Goal: Information Seeking & Learning: Compare options

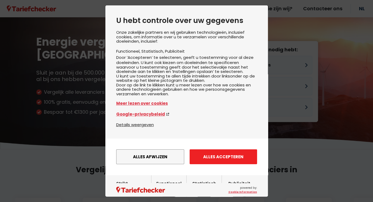
click at [215, 165] on button "Alles accepteren" at bounding box center [222, 157] width 67 height 15
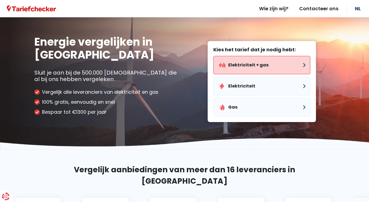
click at [303, 67] on button "Elektriciteit + gas" at bounding box center [261, 65] width 97 height 18
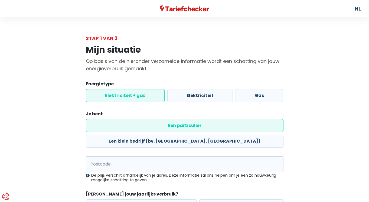
scroll to position [36, 0]
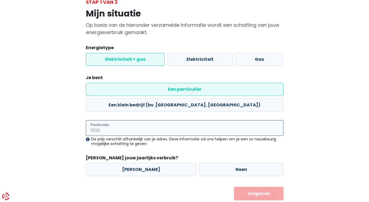
click at [117, 120] on input "Postcode" at bounding box center [185, 128] width 198 height 16
type input "2350"
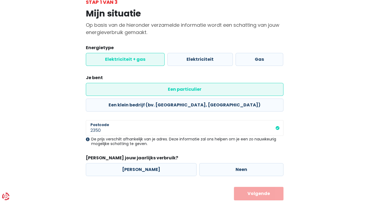
click at [139, 187] on div "Terug Volgende" at bounding box center [185, 194] width 198 height 14
click at [133, 164] on label "[PERSON_NAME]" at bounding box center [141, 170] width 111 height 13
click at [133, 164] on input "[PERSON_NAME]" at bounding box center [141, 170] width 111 height 13
radio input "true"
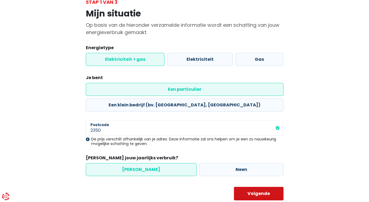
click at [260, 187] on button "Volgende" at bounding box center [259, 194] width 50 height 14
select select
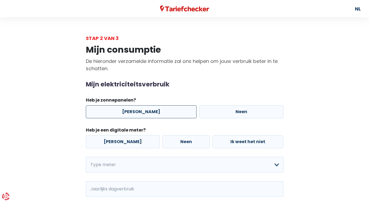
click at [135, 113] on label "[PERSON_NAME]" at bounding box center [141, 112] width 111 height 13
click at [135, 113] on input "[PERSON_NAME]" at bounding box center [141, 112] width 111 height 13
radio input "true"
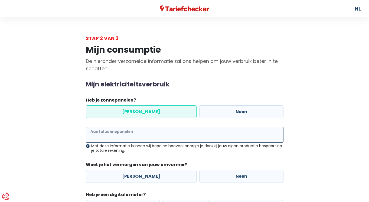
click at [126, 135] on input "Aantal zonnepanelen" at bounding box center [185, 135] width 198 height 16
type input "21"
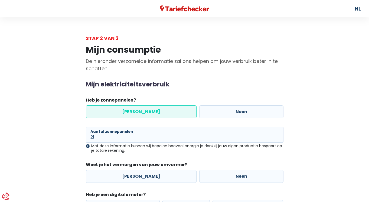
click at [302, 80] on div "Mijn consumptie De hieronder verzamelde informatie zal ons helpen om jouw verbr…" at bounding box center [184, 199] width 309 height 315
click at [133, 177] on label "[PERSON_NAME]" at bounding box center [141, 176] width 111 height 13
click at [133, 177] on input "[PERSON_NAME]" at bounding box center [141, 176] width 111 height 13
radio input "true"
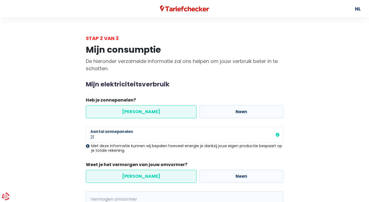
scroll to position [66, 0]
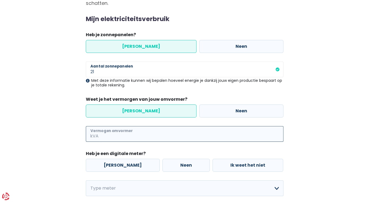
click at [126, 133] on input "Vermogen omvormer" at bounding box center [192, 134] width 184 height 16
type input "10"
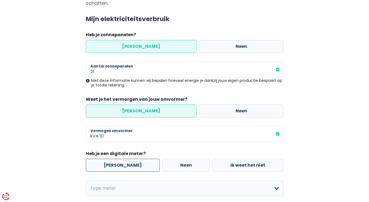
click at [113, 165] on label "[PERSON_NAME]" at bounding box center [123, 165] width 74 height 13
click at [113, 165] on input "[PERSON_NAME]" at bounding box center [123, 165] width 74 height 13
radio input "true"
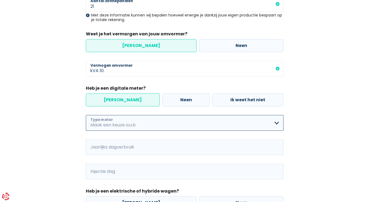
click at [117, 121] on select "Enkelvoudig Tweevoudig Enkelvoudig + uitsluitend nachttarief Tweevoudig + uitsl…" at bounding box center [185, 123] width 198 height 16
select select "day_night_bi_hourly"
click at [86, 115] on select "Enkelvoudig Tweevoudig Enkelvoudig + uitsluitend nachttarief Tweevoudig + uitsl…" at bounding box center [185, 123] width 198 height 16
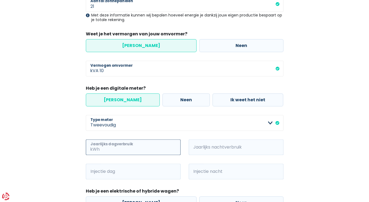
click at [127, 148] on input "Jaarlijks dagverbruik" at bounding box center [141, 148] width 80 height 16
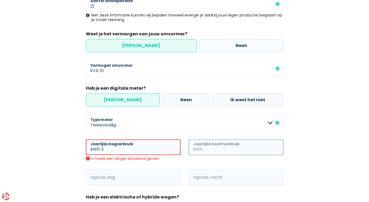
click at [204, 145] on input "Jaarlijks nachtverbruik" at bounding box center [244, 148] width 80 height 16
click at [117, 149] on input "3" at bounding box center [141, 148] width 80 height 16
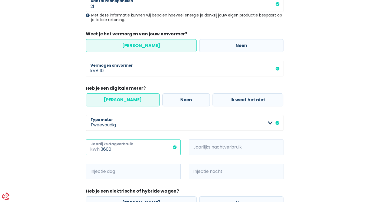
type input "3600"
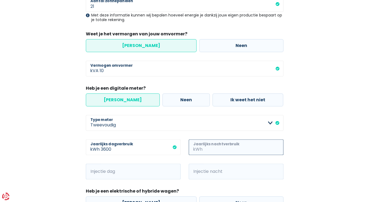
click at [231, 149] on input "Jaarlijks nachtverbruik" at bounding box center [244, 148] width 80 height 16
type input "3400"
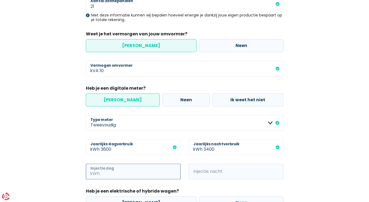
click at [123, 167] on input "Injectie dag" at bounding box center [141, 172] width 80 height 16
type input "3325"
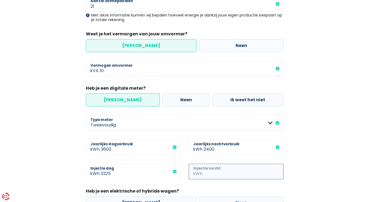
click at [204, 174] on input "Injectie nacht" at bounding box center [244, 172] width 80 height 16
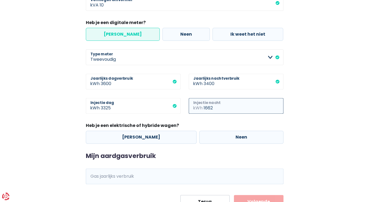
scroll to position [220, 0]
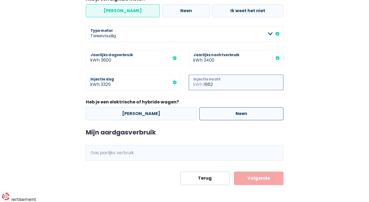
type input "1662"
click at [233, 113] on label "Neen" at bounding box center [241, 113] width 84 height 13
click at [233, 113] on input "Neen" at bounding box center [241, 113] width 84 height 13
radio input "true"
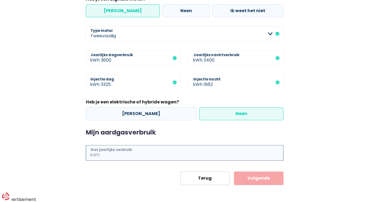
click at [136, 153] on input "Gas jaarlijks verbruik" at bounding box center [192, 153] width 183 height 16
type input "7343"
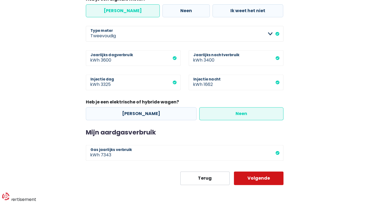
click at [262, 177] on button "Volgende" at bounding box center [259, 179] width 50 height 14
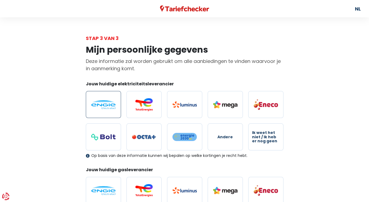
click at [103, 104] on img at bounding box center [103, 104] width 24 height 9
click at [103, 104] on input "radio" at bounding box center [103, 104] width 35 height 27
radio input "true"
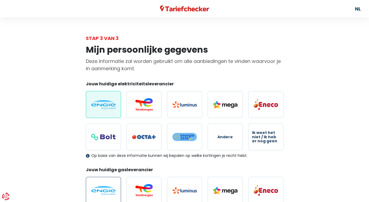
click at [101, 190] on img at bounding box center [103, 191] width 24 height 9
click at [101, 190] on input "radio" at bounding box center [103, 190] width 35 height 27
radio input "true"
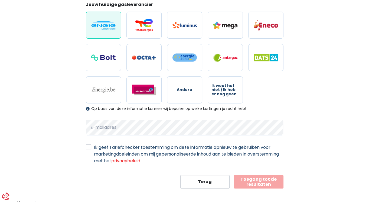
scroll to position [169, 0]
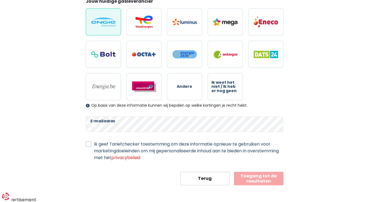
click at [94, 143] on label "Ik geef Tariefchecker toestemming om deze informatie opnieuw te gebruiken voor …" at bounding box center [188, 151] width 189 height 20
click at [90, 143] on input "Ik geef Tariefchecker toestemming om deze informatie opnieuw te gebruiken voor …" at bounding box center [88, 143] width 5 height 5
checkbox input "true"
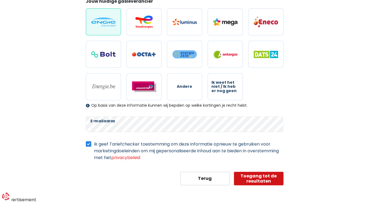
click at [257, 178] on button "Toegang tot de resultaten" at bounding box center [259, 179] width 50 height 14
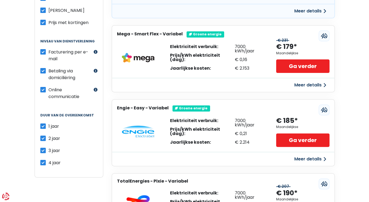
scroll to position [98, 0]
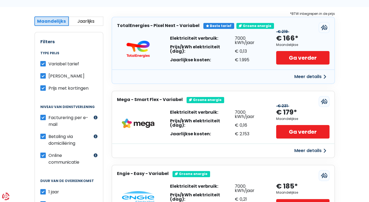
click at [89, 20] on button "Jaarlijks" at bounding box center [86, 21] width 35 height 9
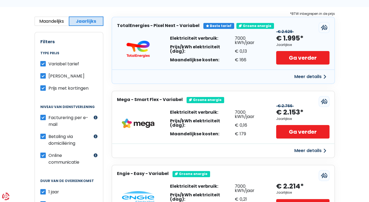
click at [52, 21] on button "Maandelijks" at bounding box center [51, 21] width 35 height 9
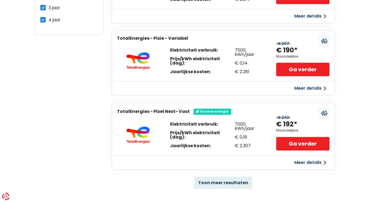
scroll to position [406, 0]
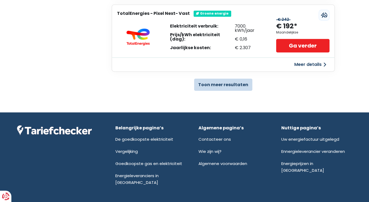
click at [215, 81] on button "Toon meer resultaten" at bounding box center [223, 85] width 58 height 12
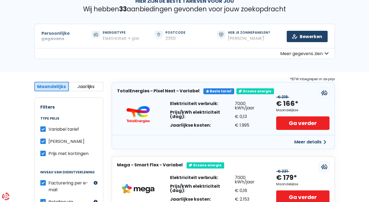
scroll to position [0, 0]
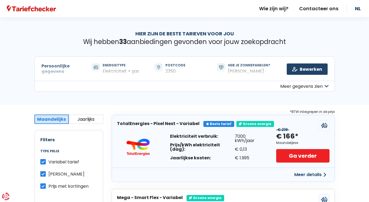
click at [48, 173] on label "[PERSON_NAME]" at bounding box center [66, 174] width 36 height 7
click at [43, 173] on input "[PERSON_NAME]" at bounding box center [42, 173] width 5 height 5
checkbox input "false"
click at [325, 86] on button "Meer gegevens zien" at bounding box center [184, 86] width 300 height 11
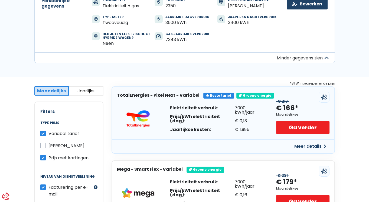
scroll to position [65, 0]
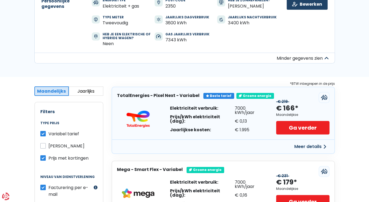
click at [48, 133] on label "Variabel tarief" at bounding box center [63, 134] width 31 height 7
click at [42, 133] on input "Variabel tarief" at bounding box center [42, 133] width 5 height 5
checkbox input "false"
click at [48, 145] on label "[PERSON_NAME]" at bounding box center [66, 146] width 36 height 7
click at [43, 145] on input "[PERSON_NAME]" at bounding box center [42, 145] width 5 height 5
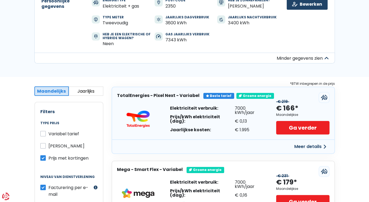
checkbox input "true"
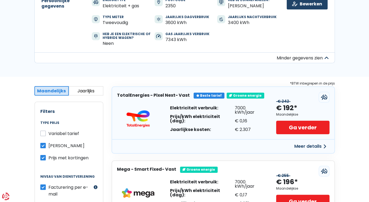
scroll to position [98, 0]
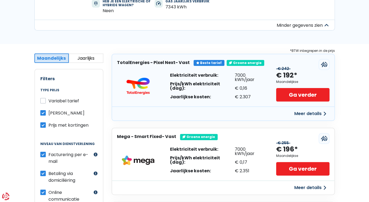
click at [48, 100] on label "Variabel tarief" at bounding box center [63, 101] width 31 height 7
click at [43, 100] on input "Variabel tarief" at bounding box center [42, 100] width 5 height 5
checkbox input "true"
click at [48, 114] on label "[PERSON_NAME]" at bounding box center [66, 113] width 36 height 7
click at [43, 114] on input "[PERSON_NAME]" at bounding box center [42, 112] width 5 height 5
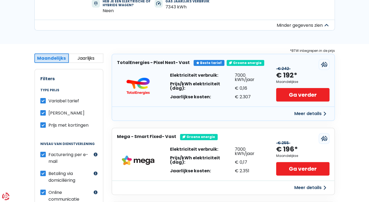
checkbox input "false"
